Goal: Communication & Community: Answer question/provide support

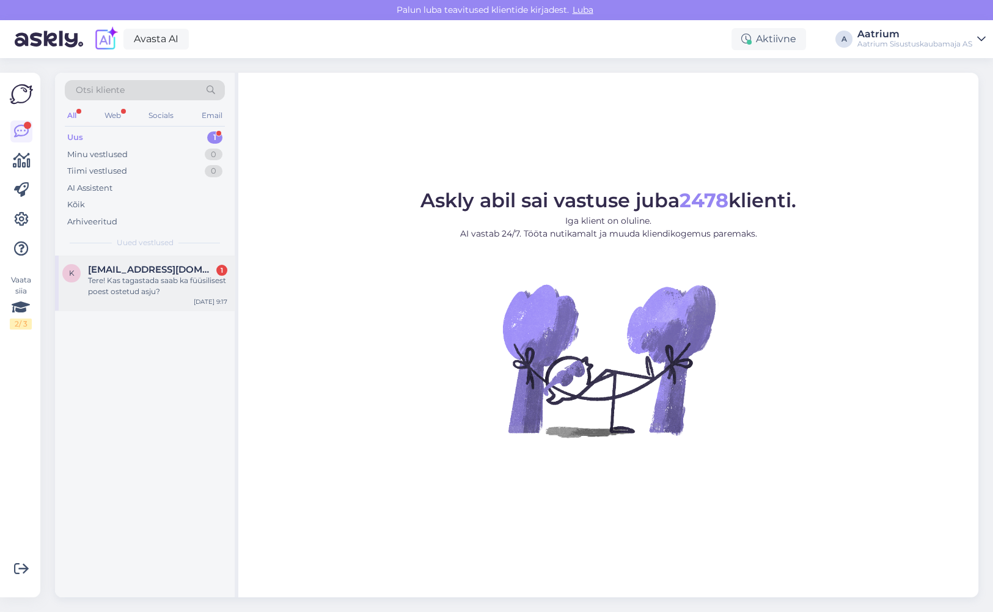
click at [112, 290] on div "Tere! Kas tagastada saab ka füüsilisest poest ostetud asju?" at bounding box center [157, 286] width 139 height 22
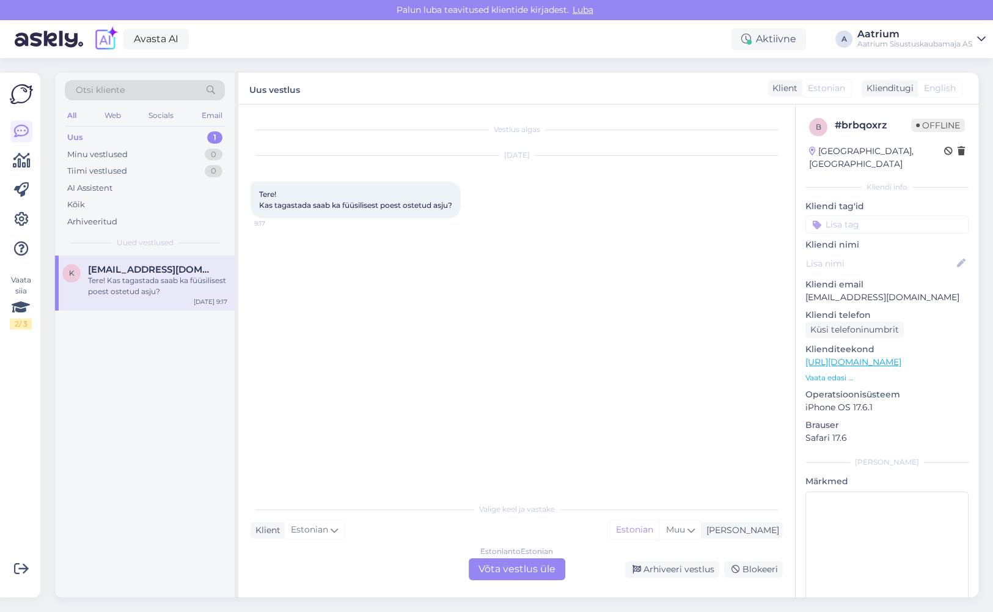
click at [533, 567] on div "Estonian to Estonian Võta vestlus üle" at bounding box center [517, 569] width 97 height 22
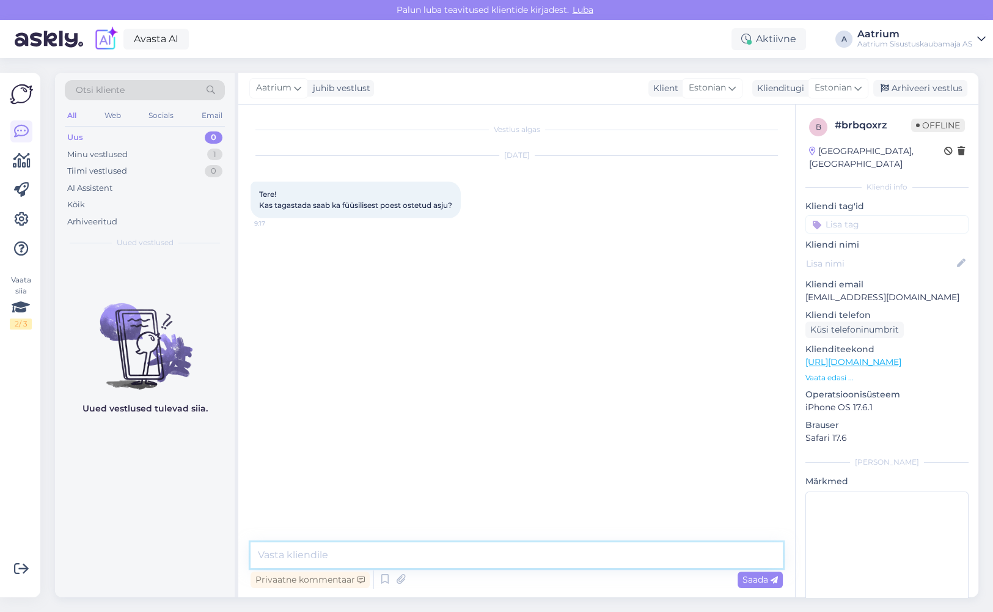
click at [392, 550] on textarea at bounding box center [517, 555] width 532 height 26
click at [311, 553] on textarea "Tere! Ei, 14 päevane tagastusõigus kehtib ainult ei-poest ostetud toodetele" at bounding box center [517, 555] width 532 height 26
click at [297, 553] on textarea "Tere! Ei, 14-päevane tagastusõigus kehtib ainult ei-poest ostetud toodetele" at bounding box center [517, 555] width 532 height 26
click at [613, 554] on textarea "Tere! 14-päevane tagastusõigus kehtib ainult ei-poest ostetud toodetele" at bounding box center [517, 555] width 532 height 26
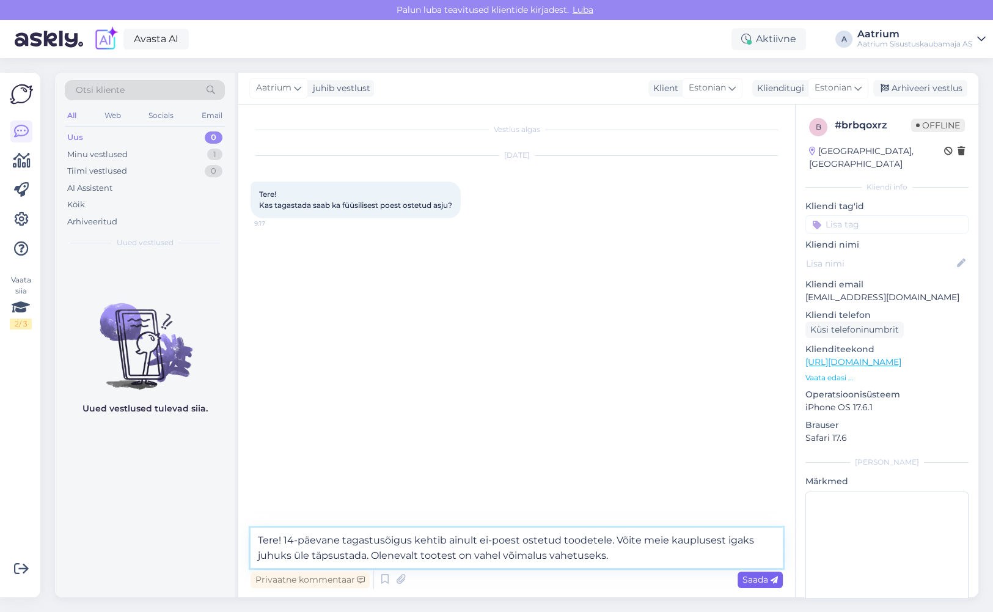
type textarea "Tere! 14-päevane tagastusõigus kehtib ainult ei-poest ostetud toodetele. Võite …"
click at [744, 582] on span "Saada" at bounding box center [760, 579] width 35 height 11
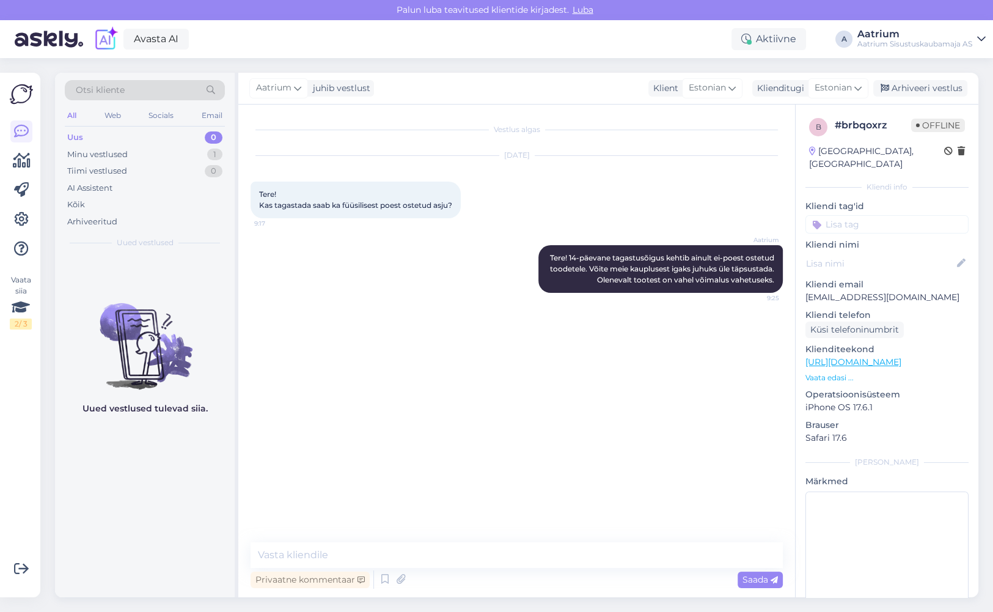
click at [269, 324] on div "Vestlus algas [DATE] Tere! Kas tagastada saab ka füüsilisest poest ostetud asju…" at bounding box center [522, 324] width 543 height 414
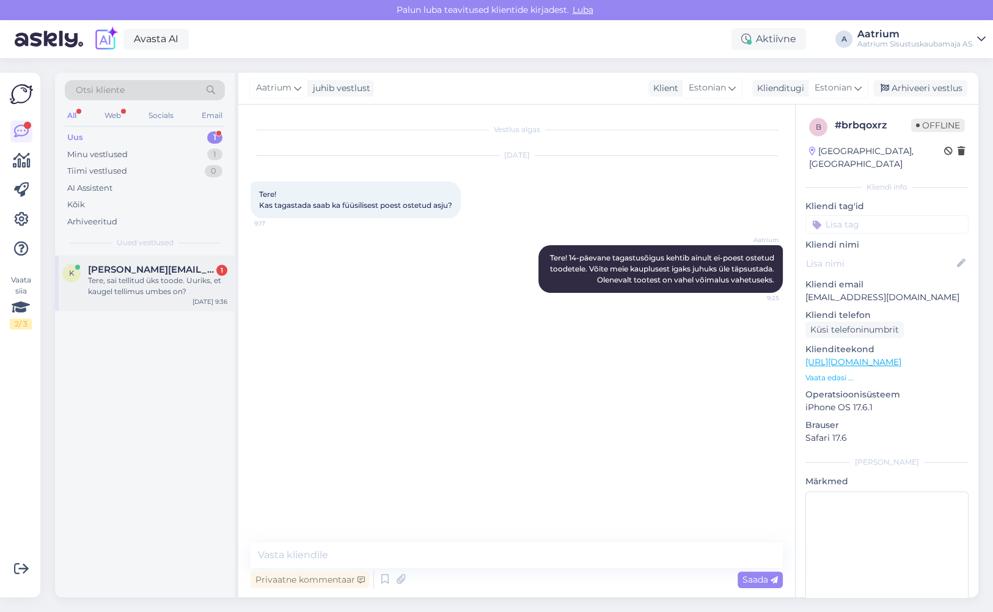
click at [152, 276] on div "Tere, sai tellitud üks toode. Uuriks, et kaugel tellimus umbes on?" at bounding box center [157, 286] width 139 height 22
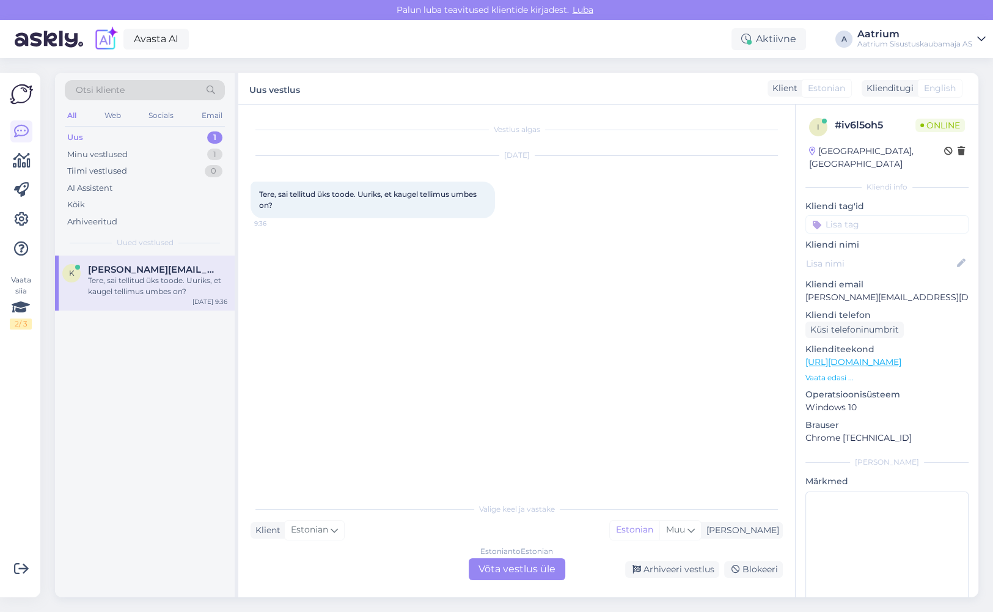
click at [518, 570] on div "Estonian to Estonian Võta vestlus üle" at bounding box center [517, 569] width 97 height 22
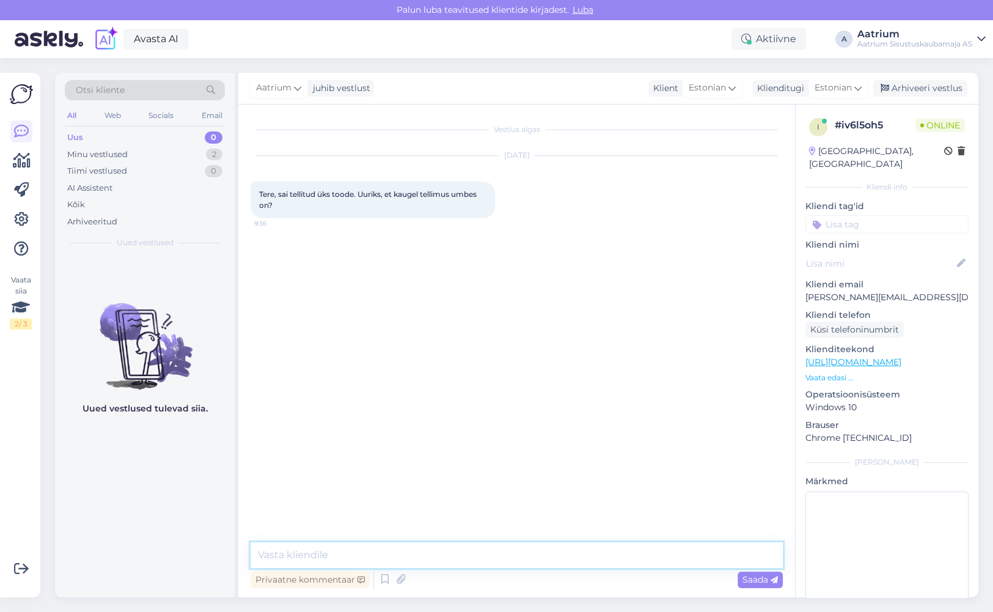
click at [341, 558] on textarea at bounding box center [517, 555] width 532 height 26
click at [436, 561] on textarea "Tere!" at bounding box center [517, 555] width 532 height 26
click at [421, 554] on textarea "Tere! Praegustel andmetel jõuaba Teie tellimus meie lattu oktoobri [PERSON_NAME…" at bounding box center [517, 555] width 532 height 26
type textarea "Tere! Praegustel andmetel jõuab Teie tellimus meie lattu oktoobri [PERSON_NAME]…"
click at [756, 577] on span "Saada" at bounding box center [760, 579] width 35 height 11
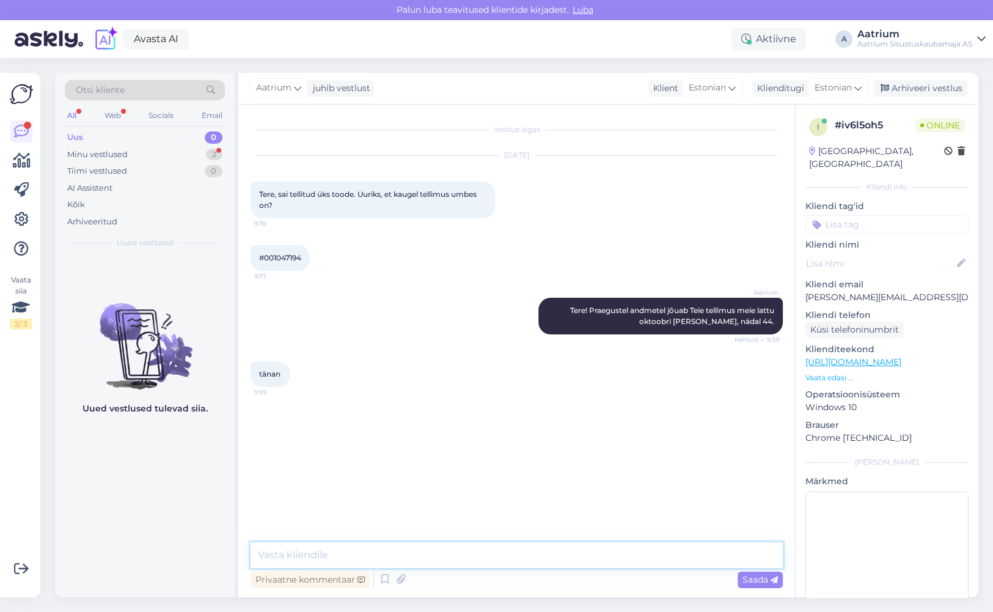
click at [370, 548] on textarea at bounding box center [517, 555] width 532 height 26
click at [272, 553] on textarea "Tevaitame kohe, [PERSON_NAME] saabub." at bounding box center [517, 555] width 532 height 26
click at [269, 554] on textarea "Tevaitame kohe, [PERSON_NAME] saabub." at bounding box center [517, 555] width 532 height 26
click at [284, 555] on textarea "Teavaitame kohe, [PERSON_NAME] saabub." at bounding box center [517, 555] width 532 height 26
click at [507, 556] on textarea "Teavitame kohe, [PERSON_NAME] saabub." at bounding box center [517, 555] width 532 height 26
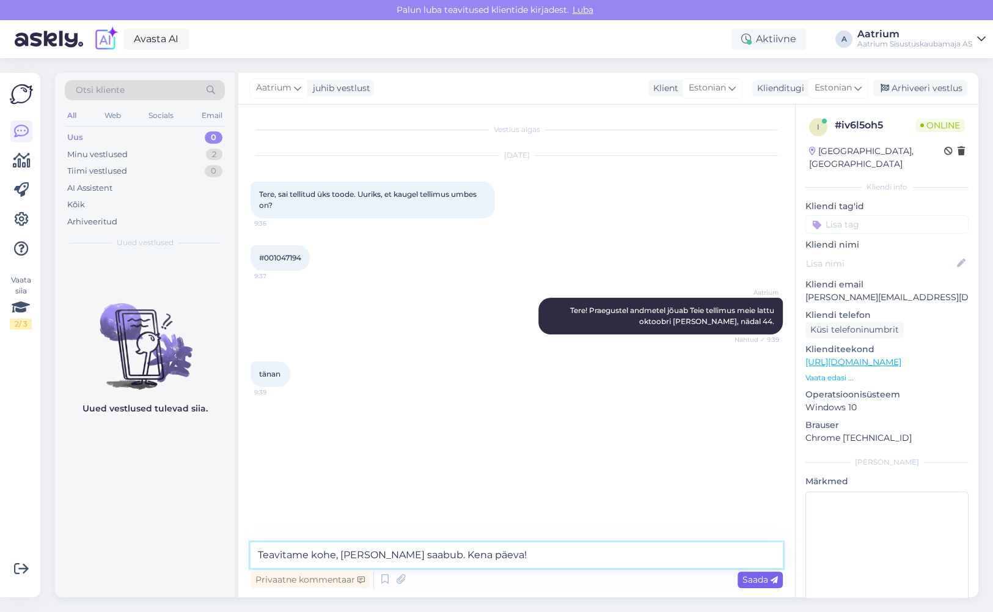
type textarea "Teavitame kohe, [PERSON_NAME] saabub. Kena päeva!"
click at [748, 579] on span "Saada" at bounding box center [760, 579] width 35 height 11
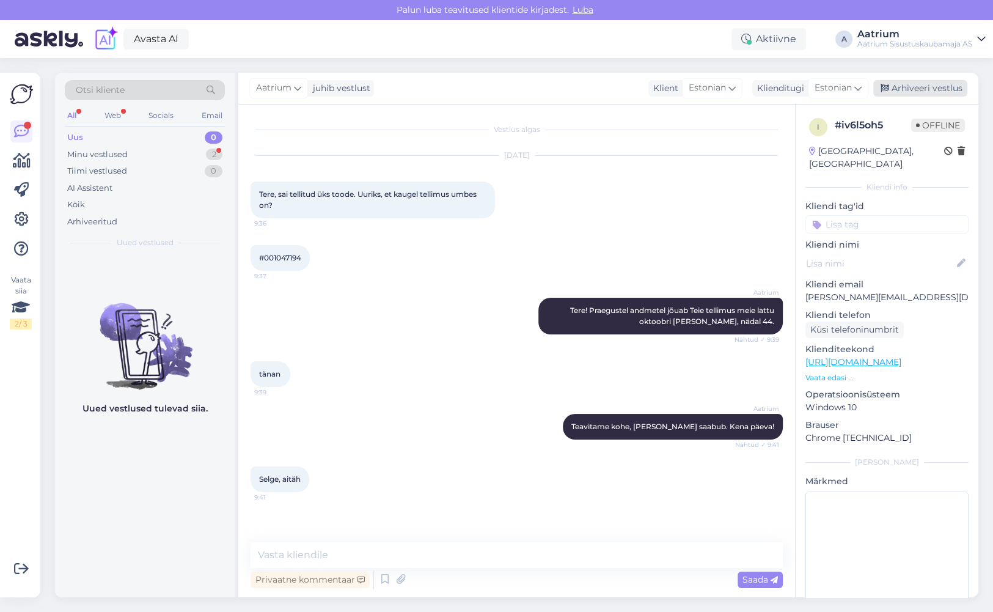
click at [953, 91] on div "Arhiveeri vestlus" at bounding box center [921, 88] width 94 height 17
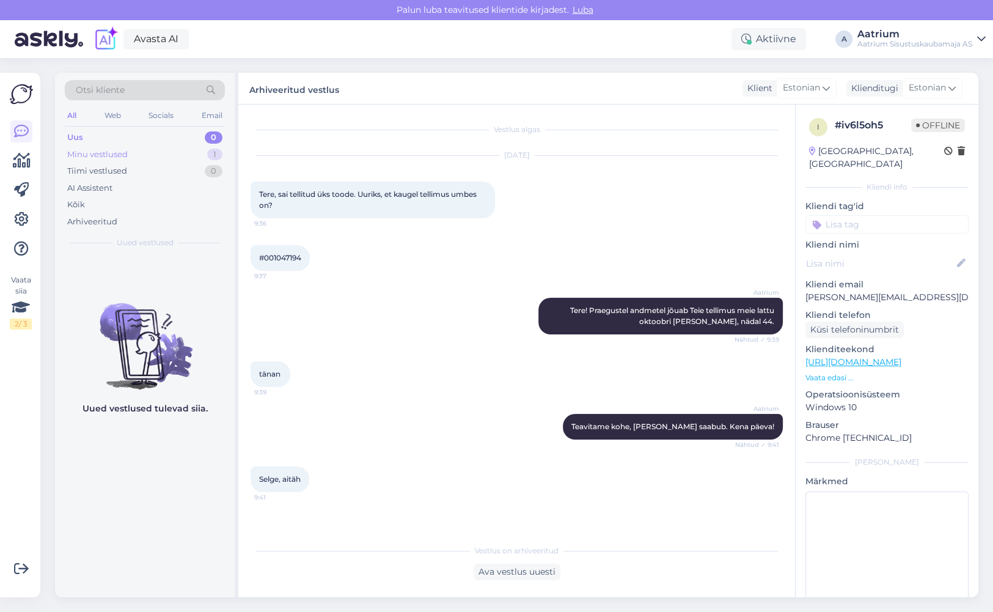
click at [77, 155] on div "Minu vestlused" at bounding box center [97, 155] width 61 height 12
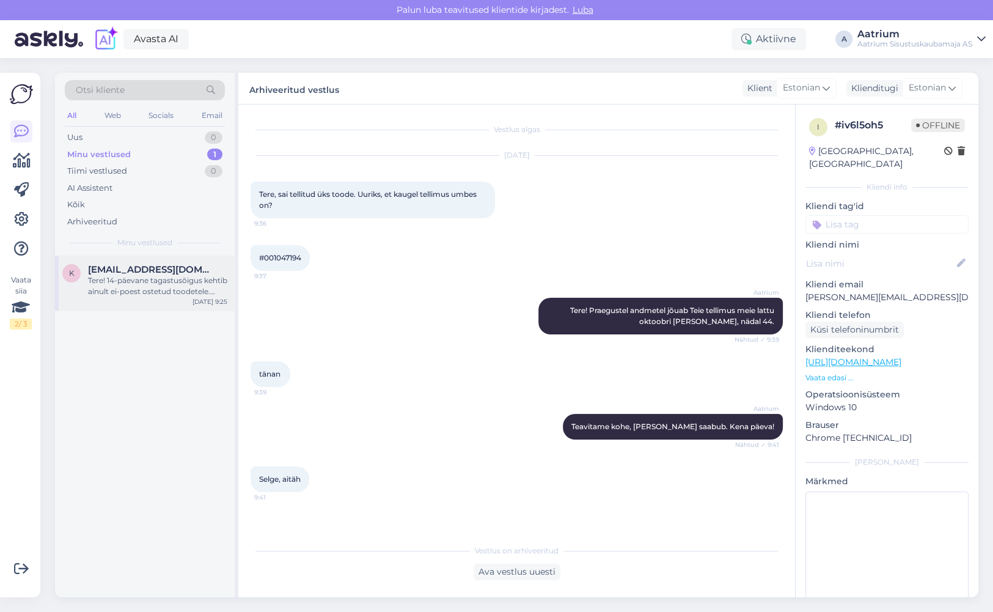
click at [129, 277] on div "Tere! 14-päevane tagastusõigus kehtib ainult ei-poest ostetud toodetele. Võite …" at bounding box center [157, 286] width 139 height 22
